Goal: Find specific page/section: Find specific page/section

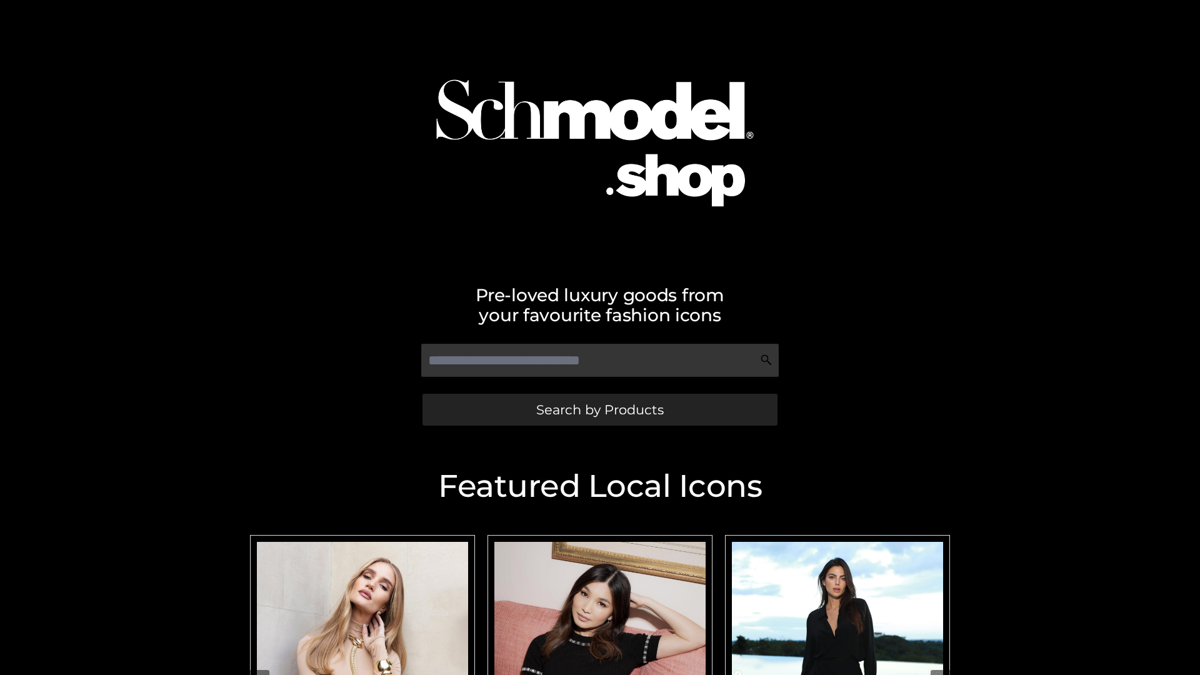
click at [599, 409] on span "Search by Products" at bounding box center [599, 409] width 127 height 13
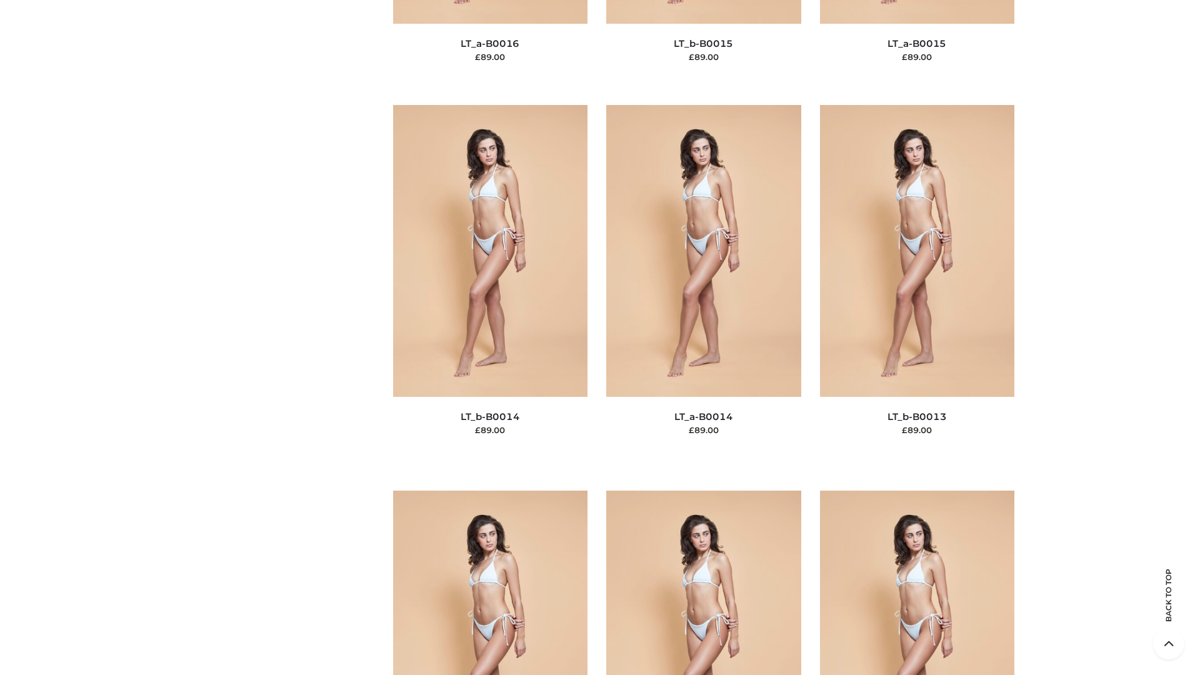
scroll to position [4445, 0]
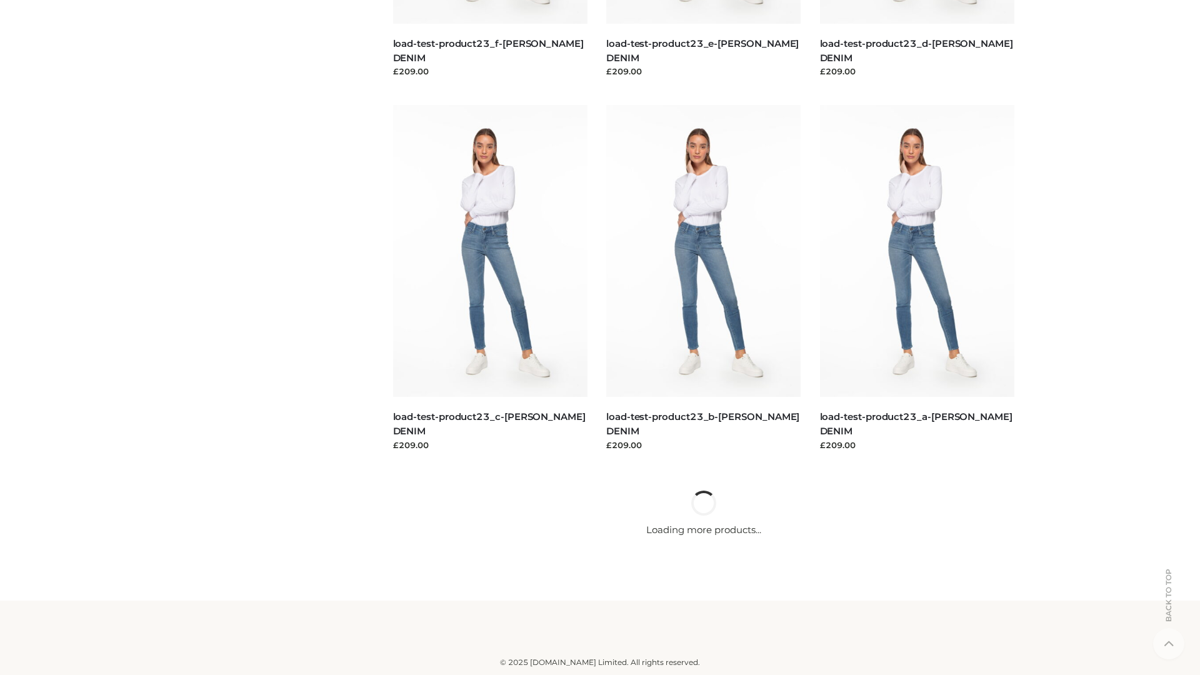
scroll to position [1096, 0]
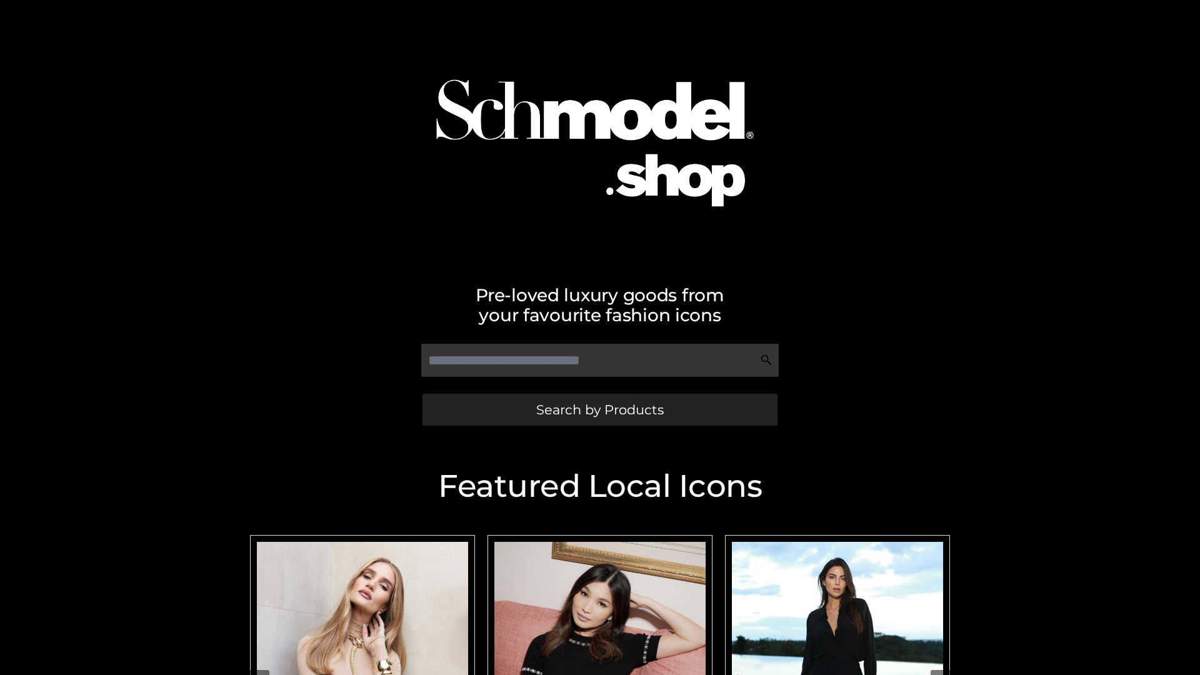
click at [599, 409] on span "Search by Products" at bounding box center [599, 409] width 127 height 13
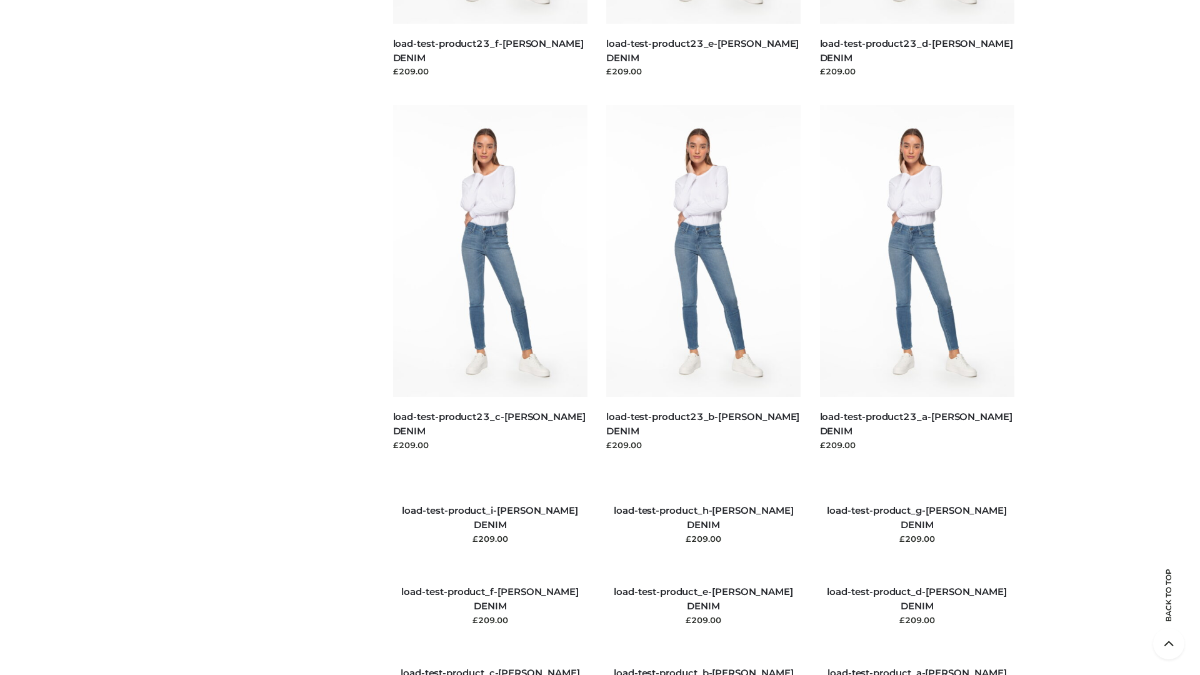
scroll to position [1434, 0]
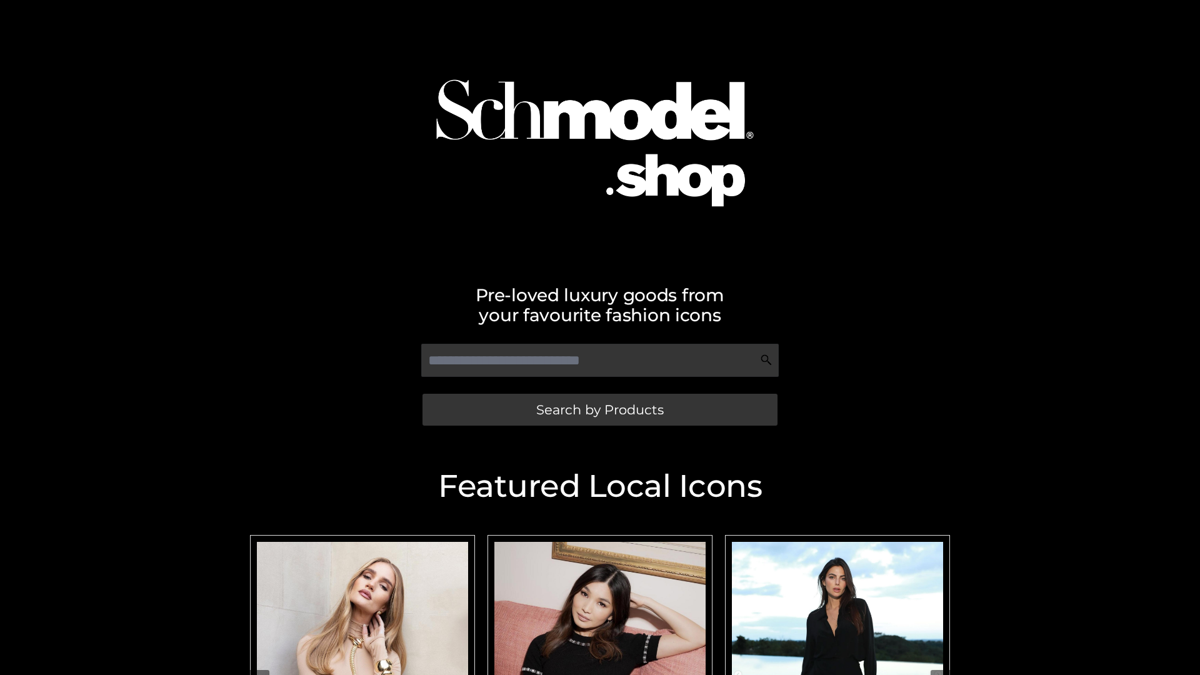
click at [599, 409] on span "Search by Products" at bounding box center [599, 409] width 127 height 13
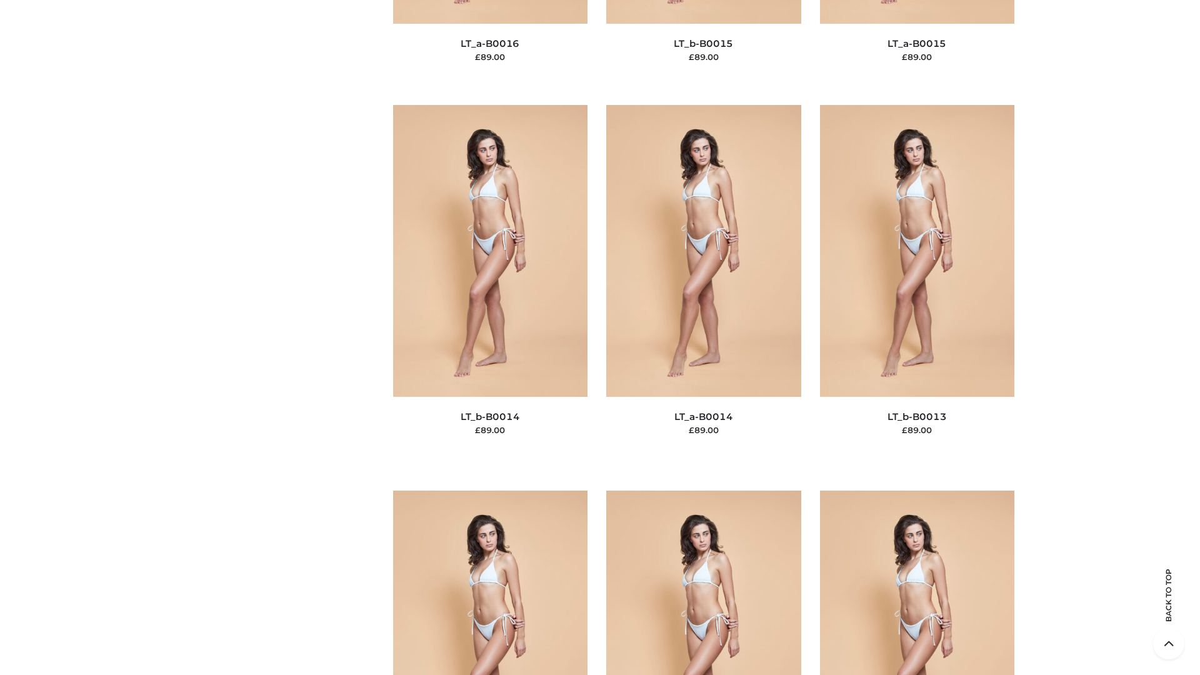
scroll to position [4445, 0]
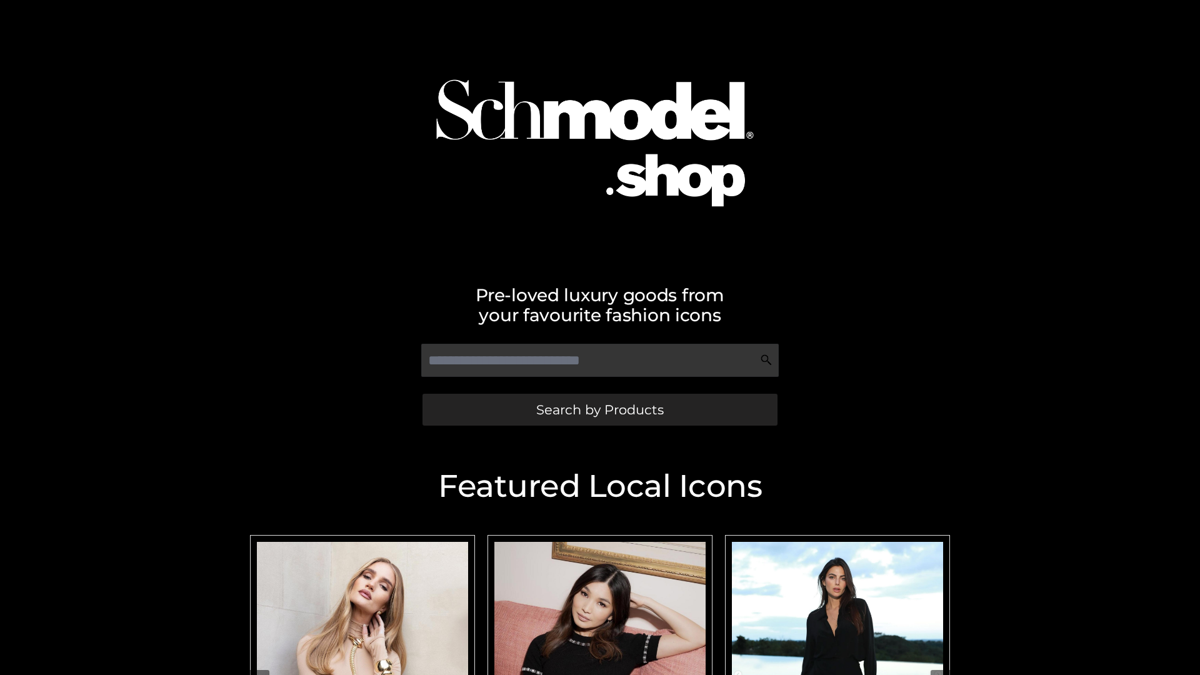
click at [599, 409] on span "Search by Products" at bounding box center [599, 409] width 127 height 13
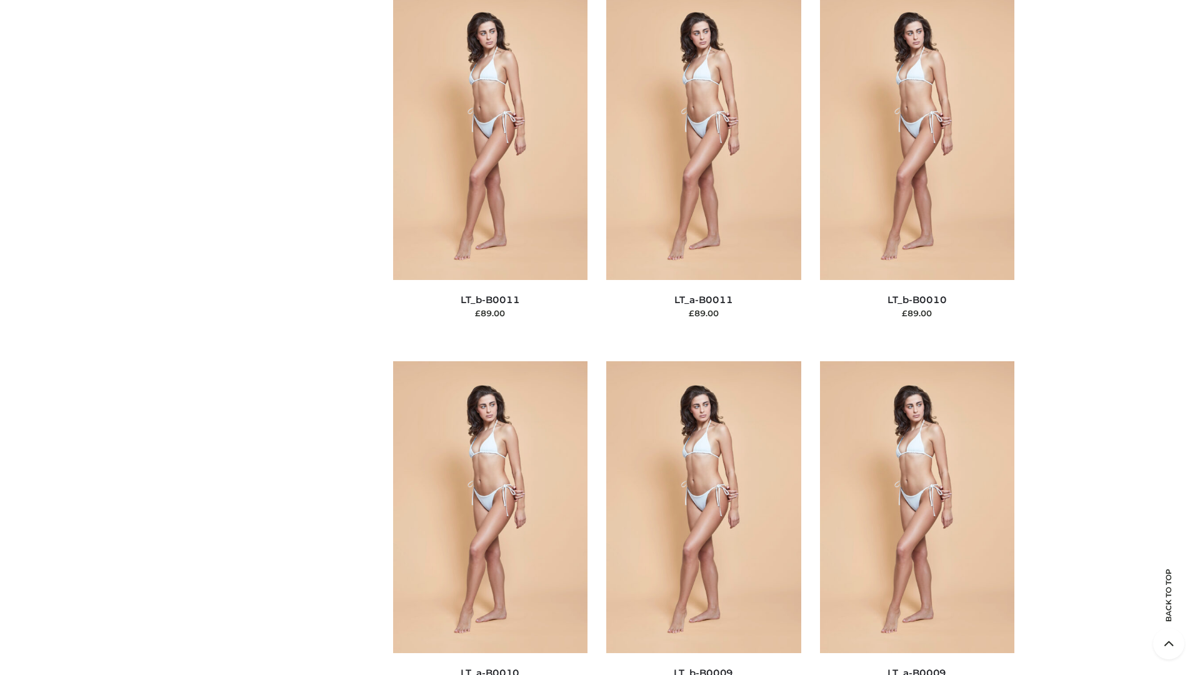
scroll to position [5613, 0]
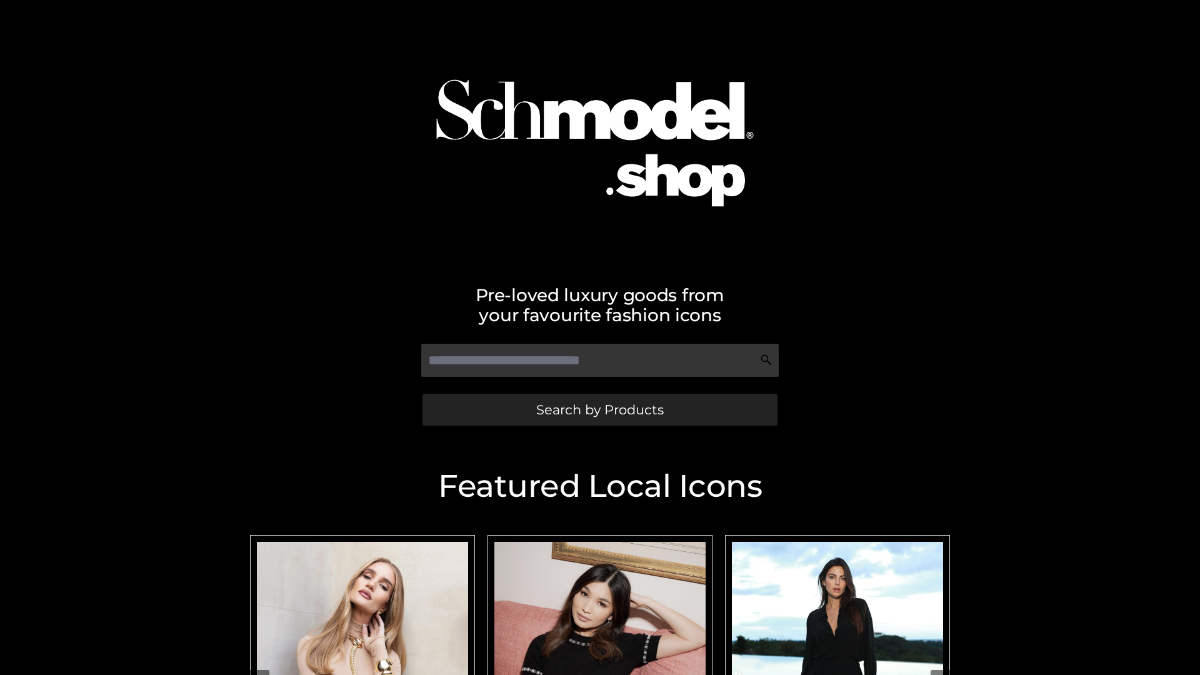
click at [599, 409] on span "Search by Products" at bounding box center [599, 409] width 127 height 13
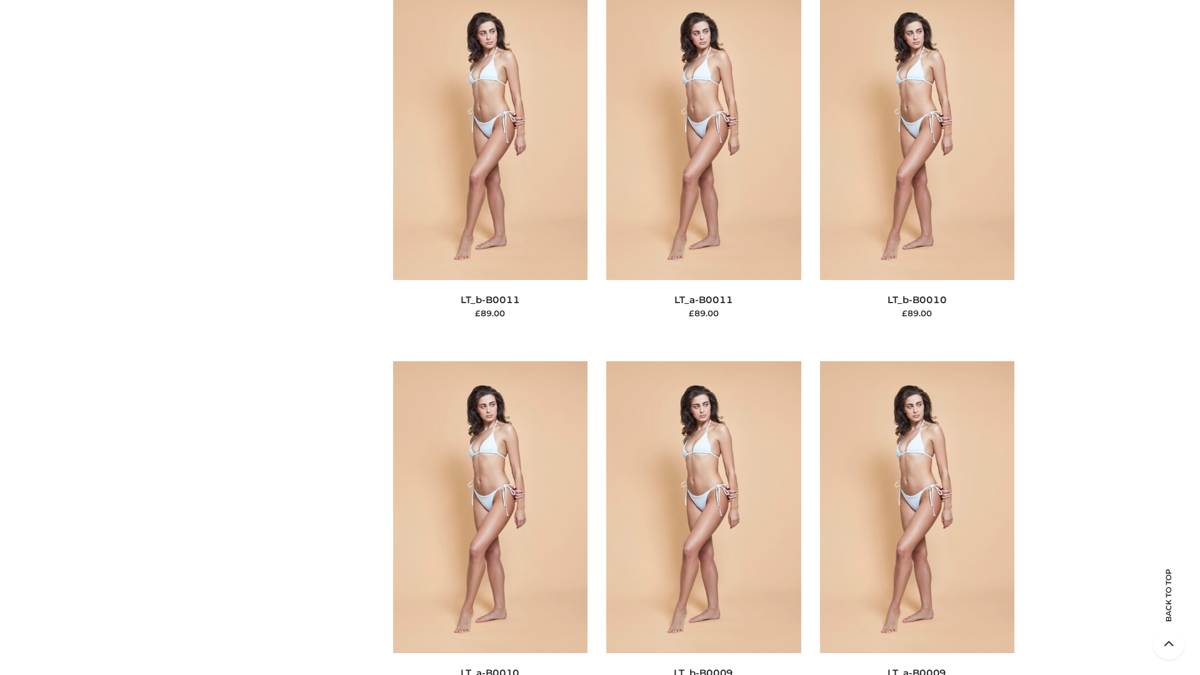
scroll to position [5613, 0]
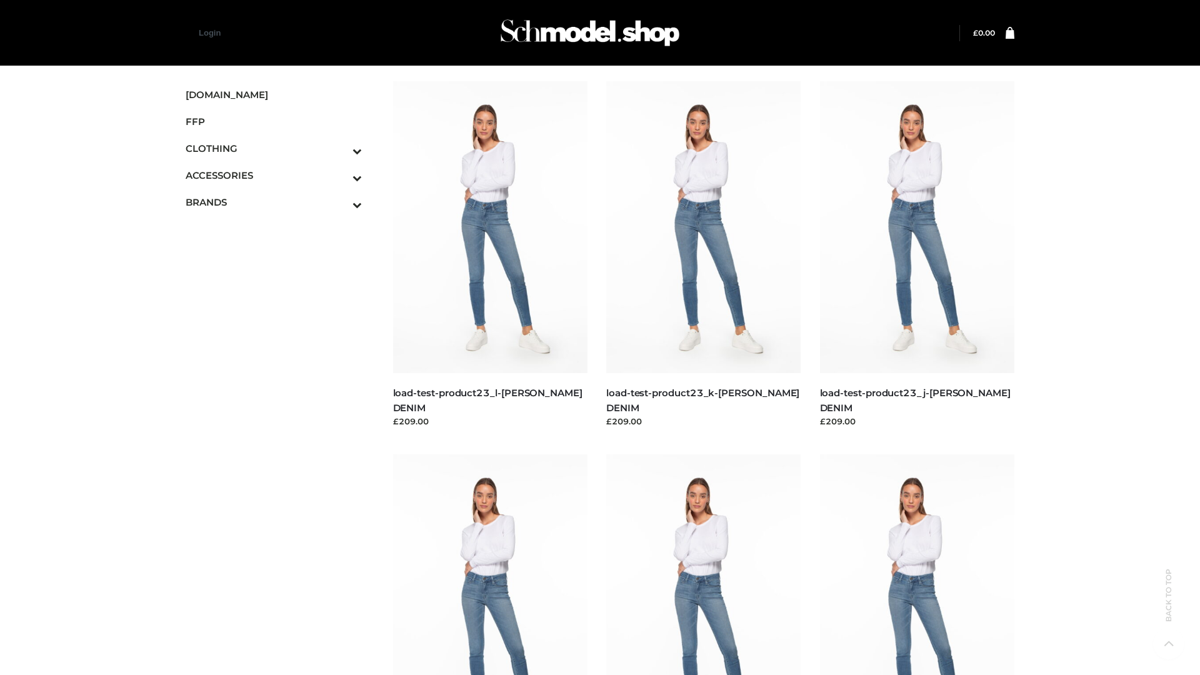
scroll to position [1096, 0]
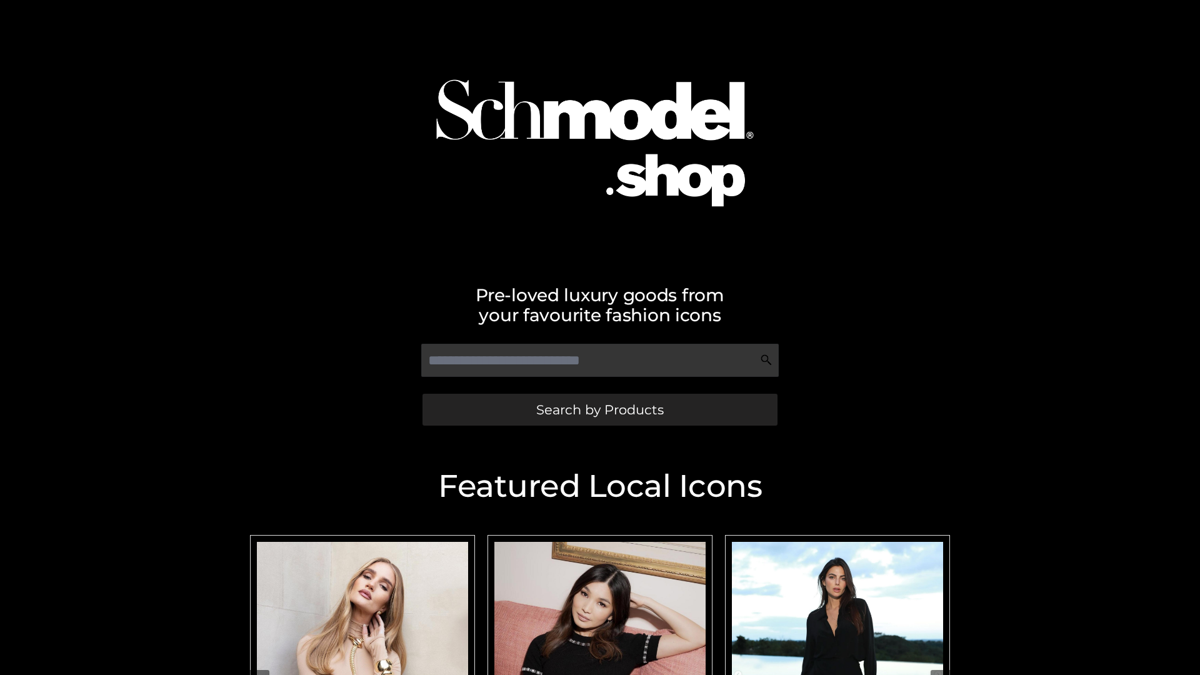
click at [599, 409] on span "Search by Products" at bounding box center [599, 409] width 127 height 13
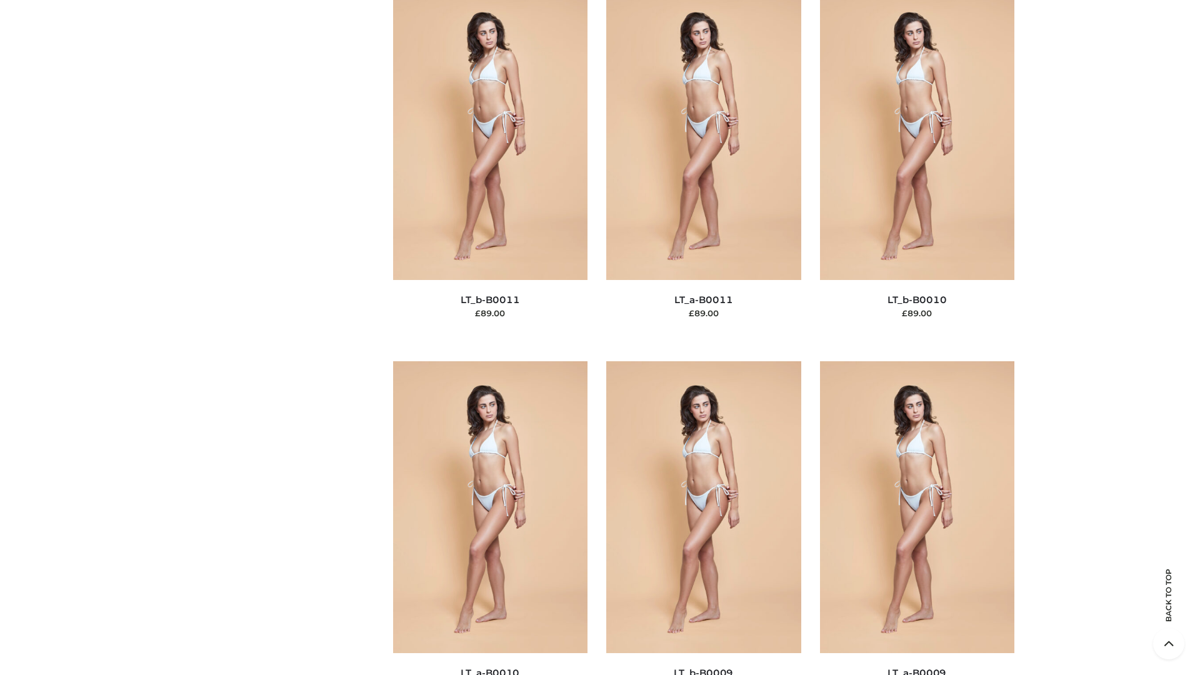
scroll to position [5613, 0]
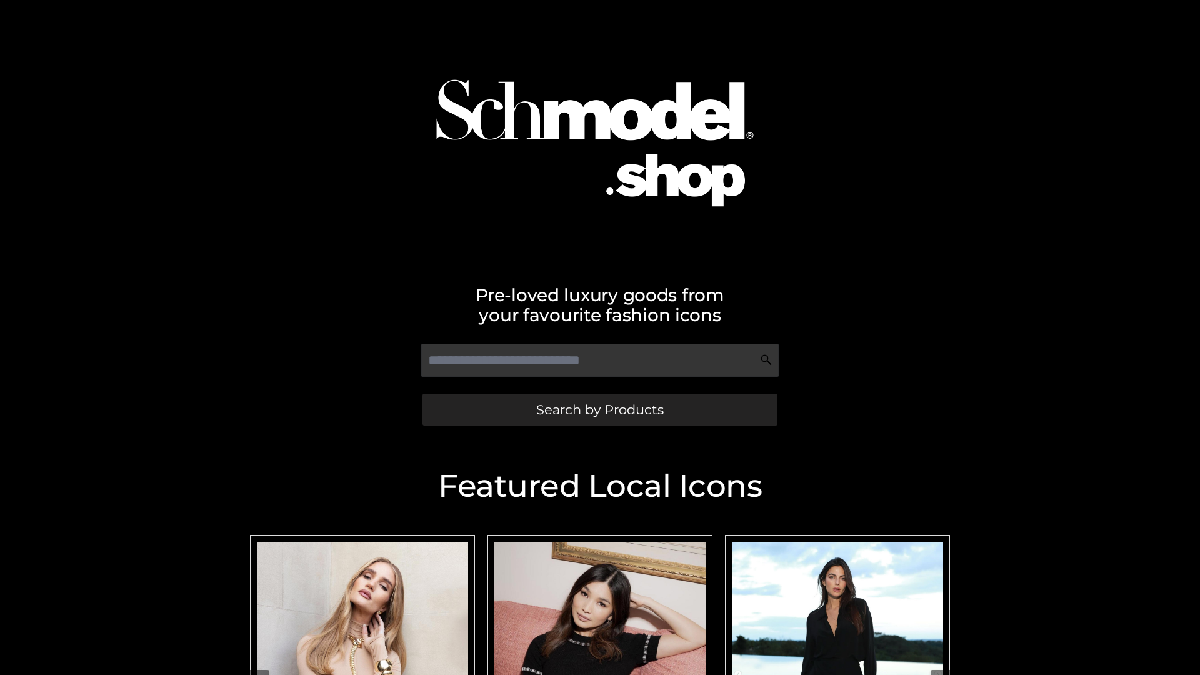
click at [599, 409] on span "Search by Products" at bounding box center [599, 409] width 127 height 13
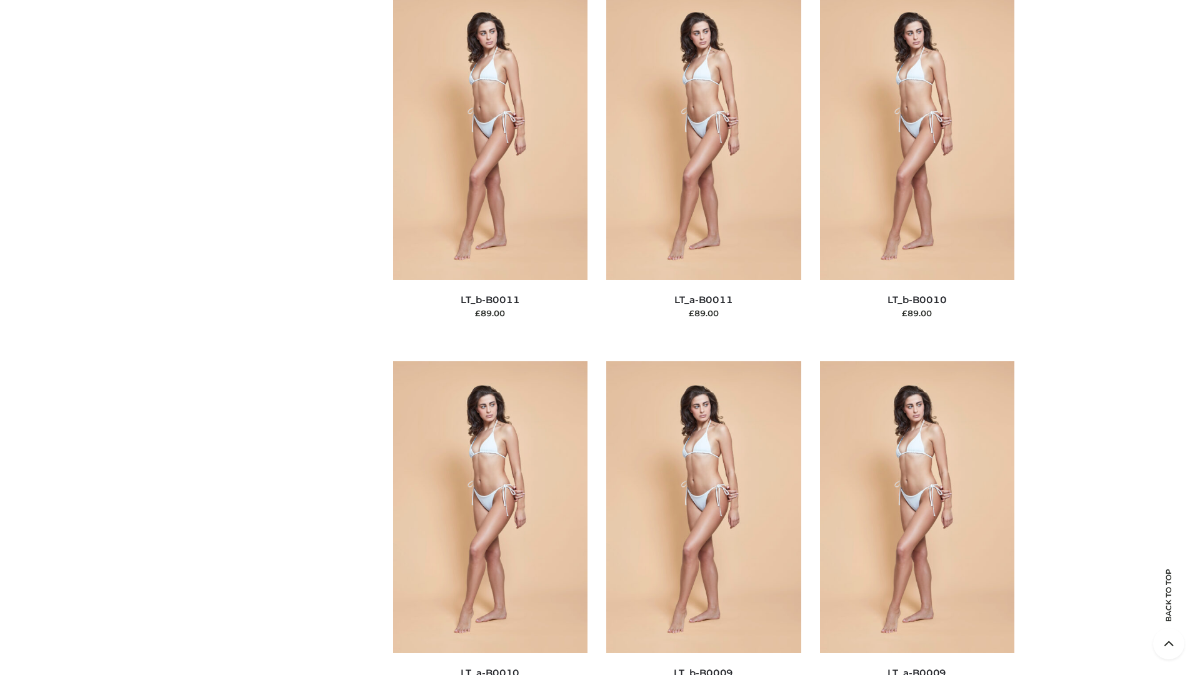
scroll to position [5613, 0]
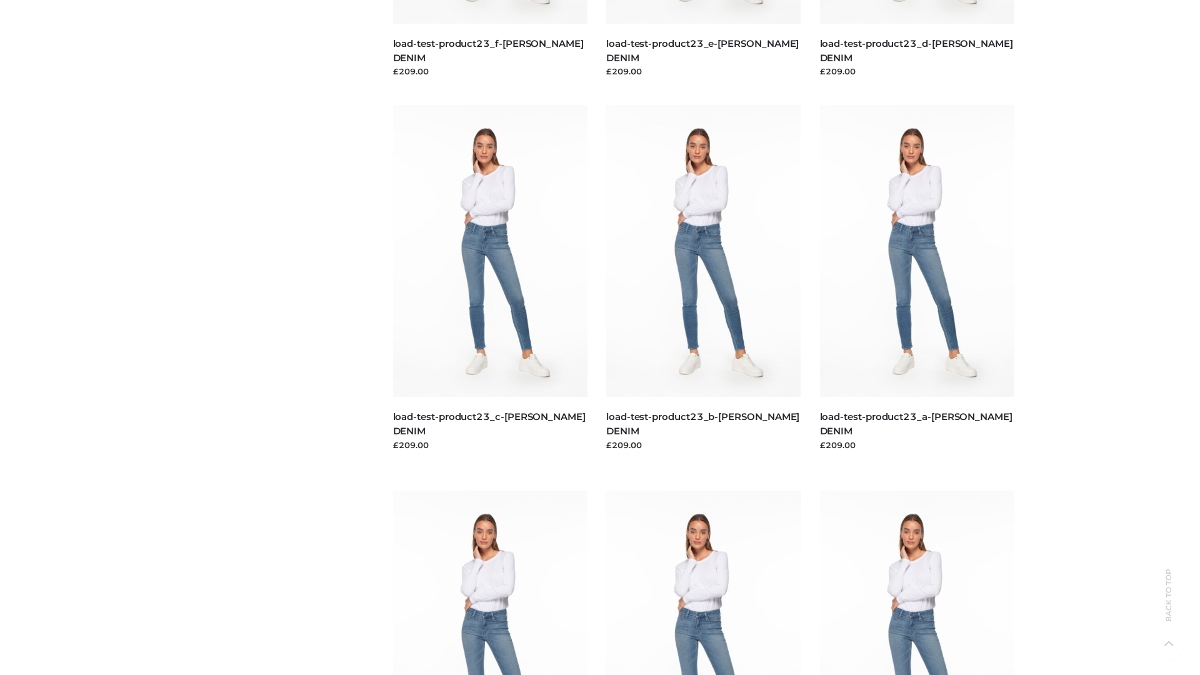
scroll to position [1096, 0]
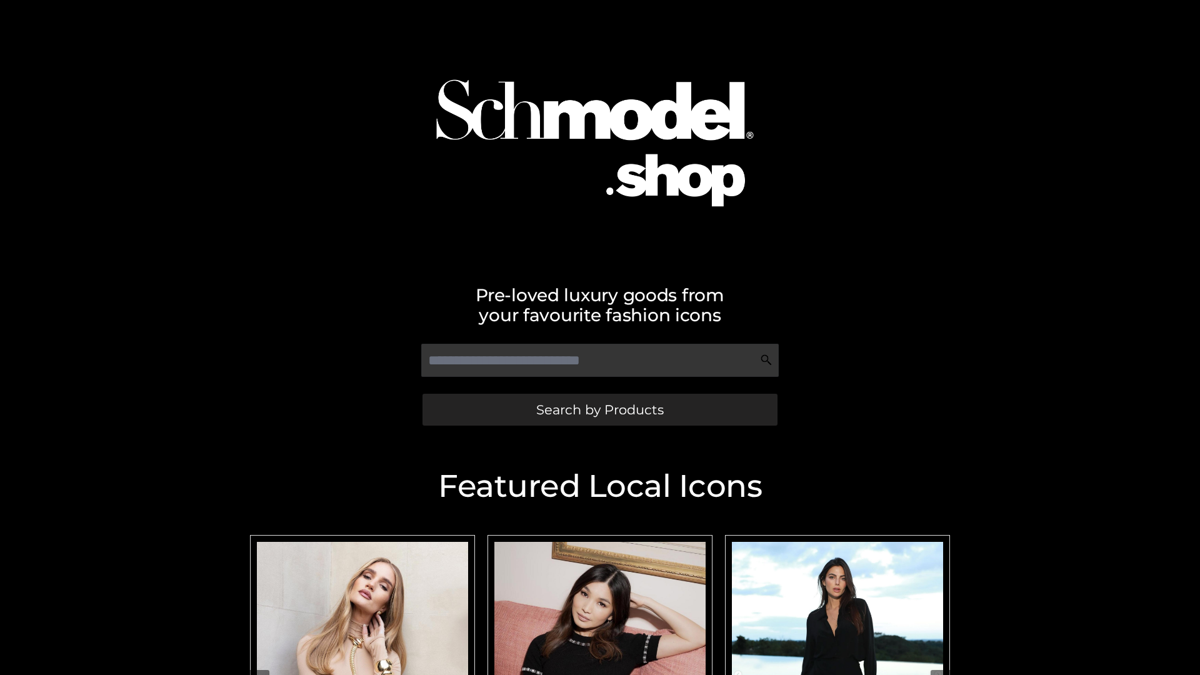
click at [599, 409] on span "Search by Products" at bounding box center [599, 409] width 127 height 13
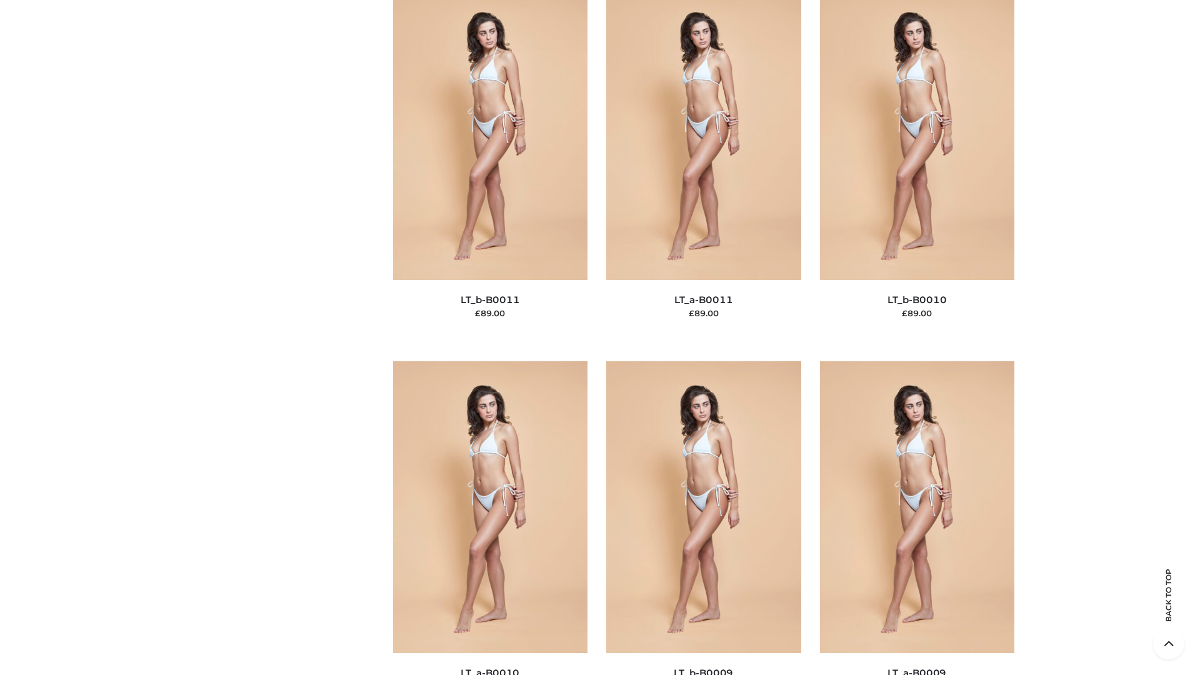
scroll to position [5613, 0]
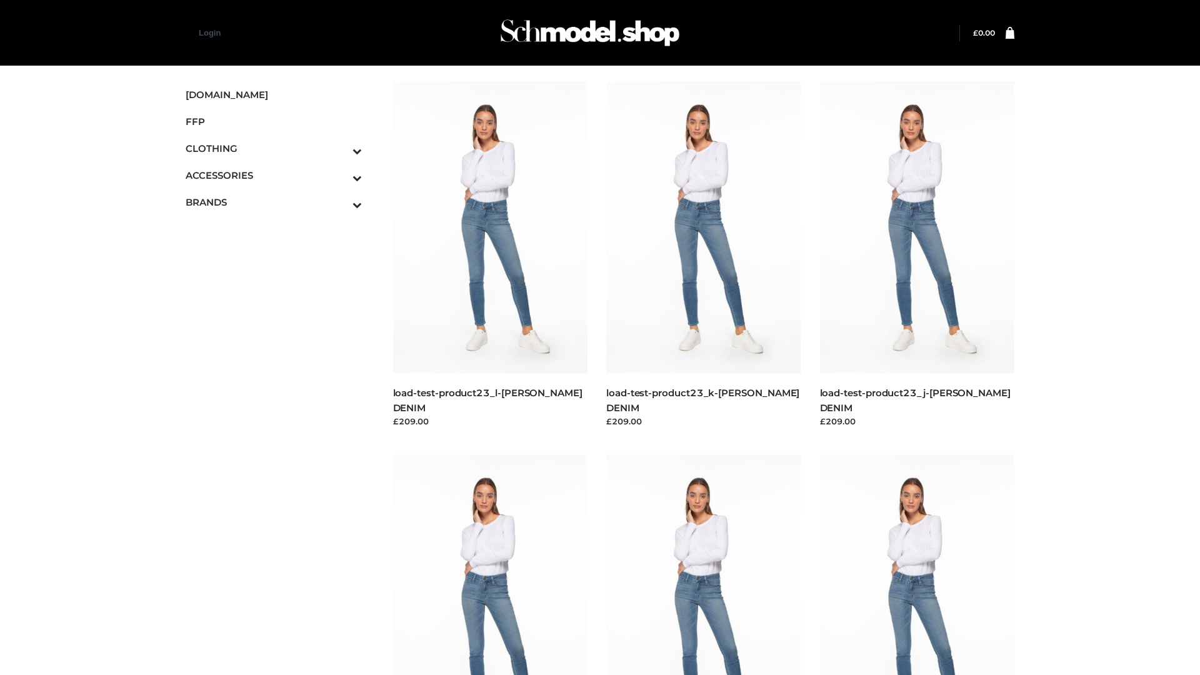
scroll to position [1096, 0]
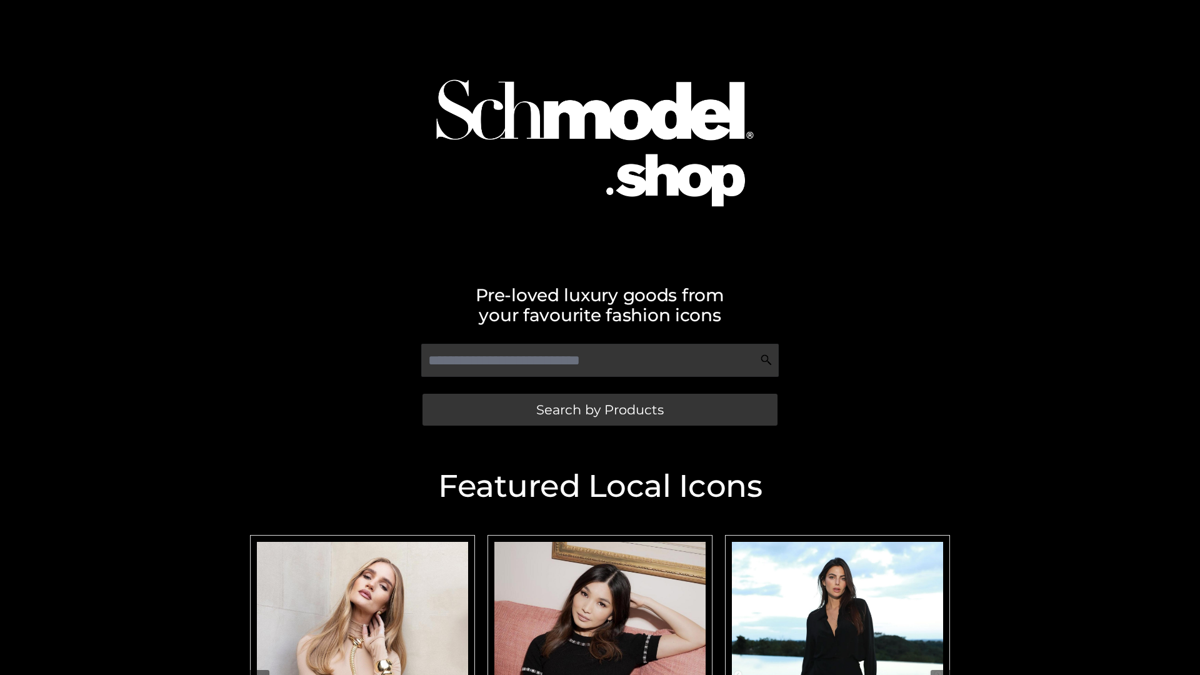
click at [599, 409] on span "Search by Products" at bounding box center [599, 409] width 127 height 13
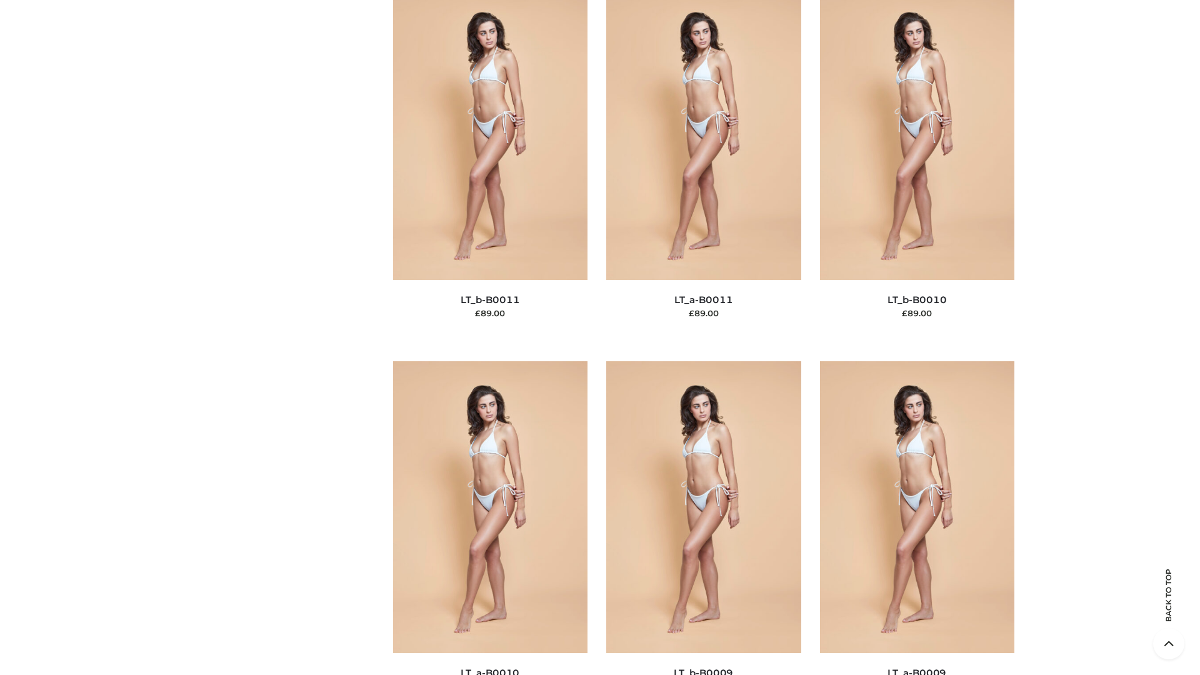
scroll to position [5613, 0]
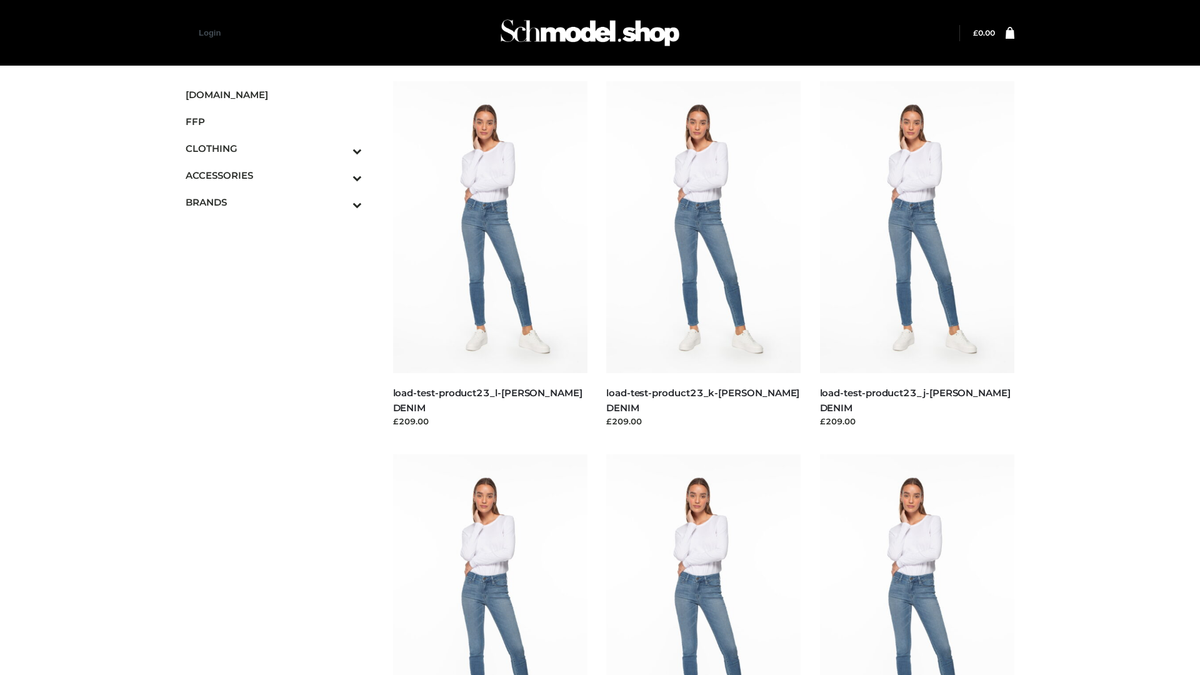
scroll to position [1096, 0]
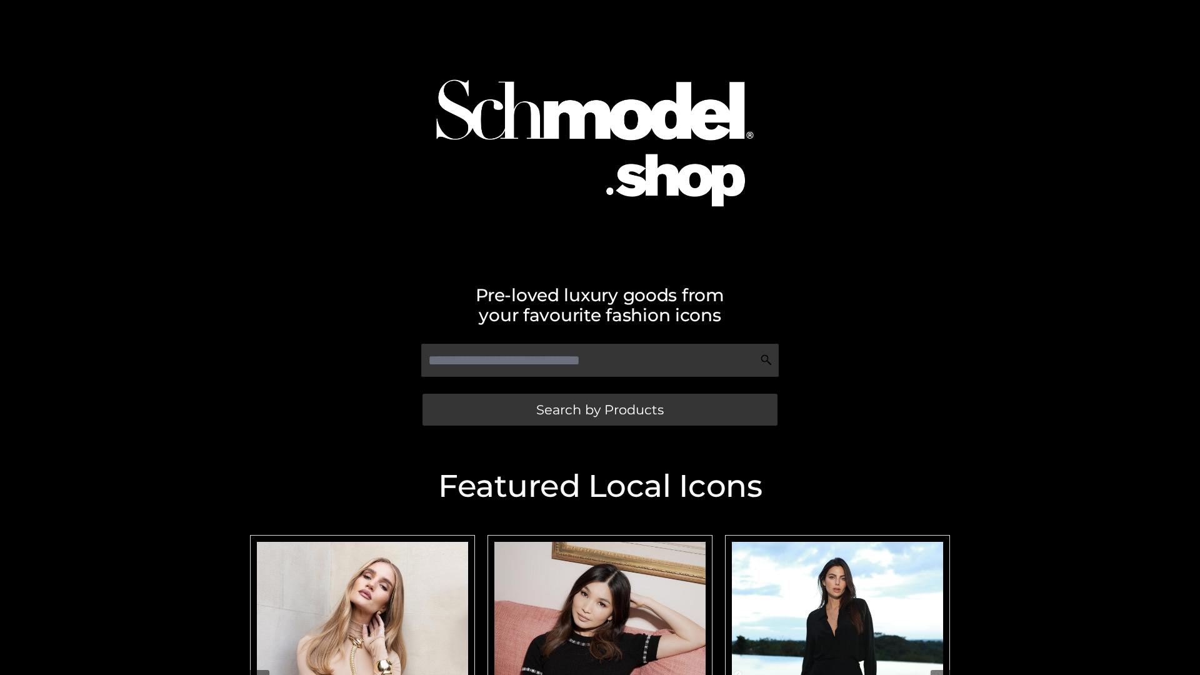
click at [599, 409] on span "Search by Products" at bounding box center [599, 409] width 127 height 13
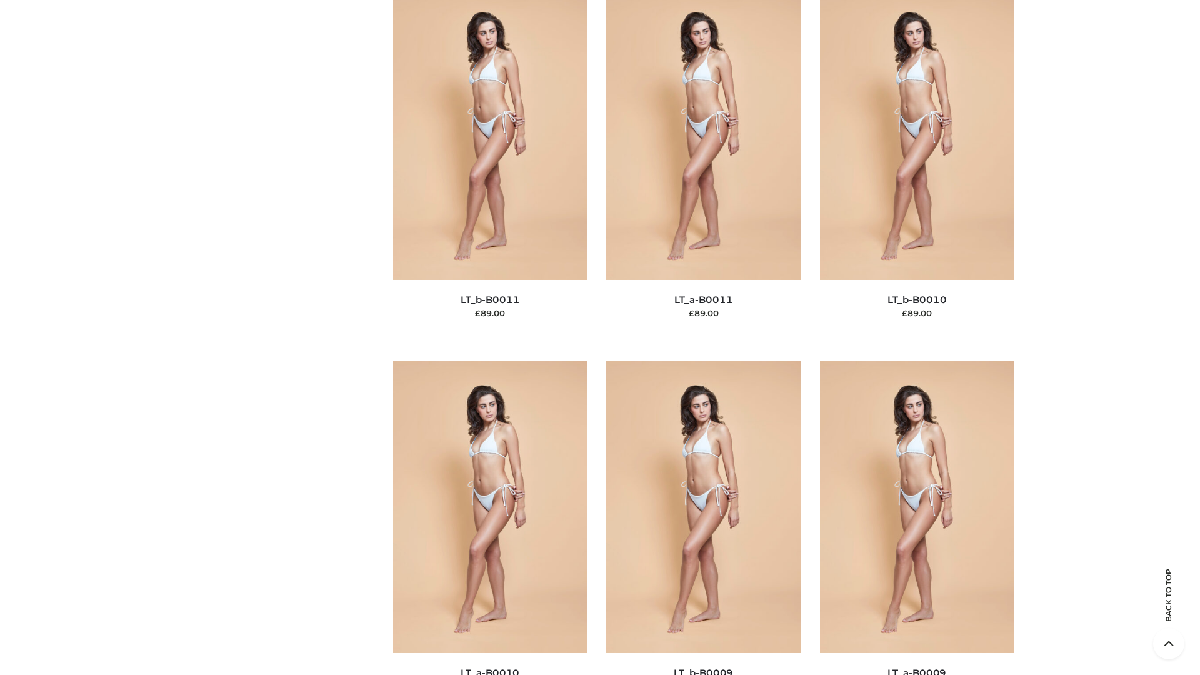
scroll to position [5613, 0]
